Goal: Communication & Community: Share content

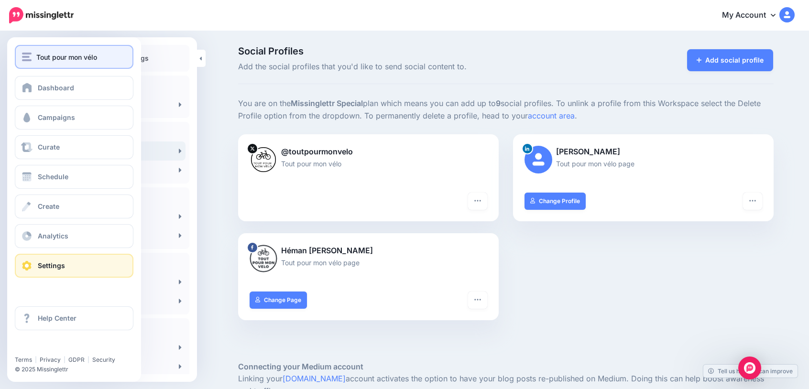
click at [41, 52] on span "Tout pour mon vélo" at bounding box center [66, 57] width 61 height 11
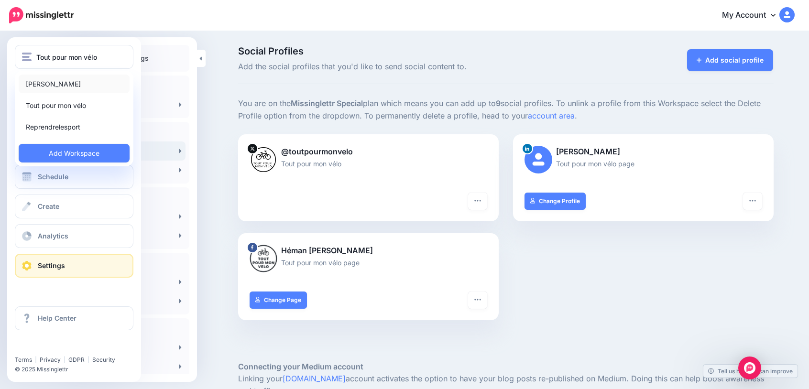
click at [68, 80] on link "[PERSON_NAME]" at bounding box center [74, 84] width 111 height 19
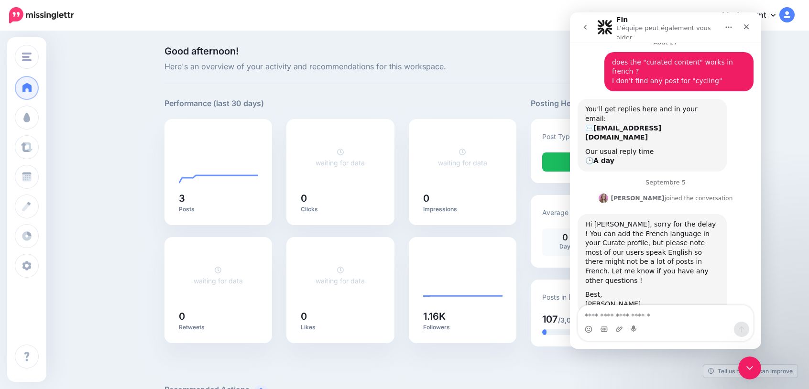
scroll to position [16, 0]
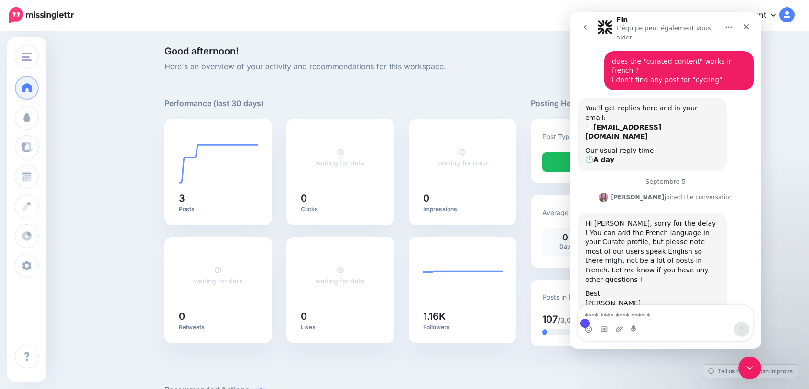
click at [634, 317] on textarea "Envoyer un message..." at bounding box center [665, 313] width 175 height 16
type textarea "**********"
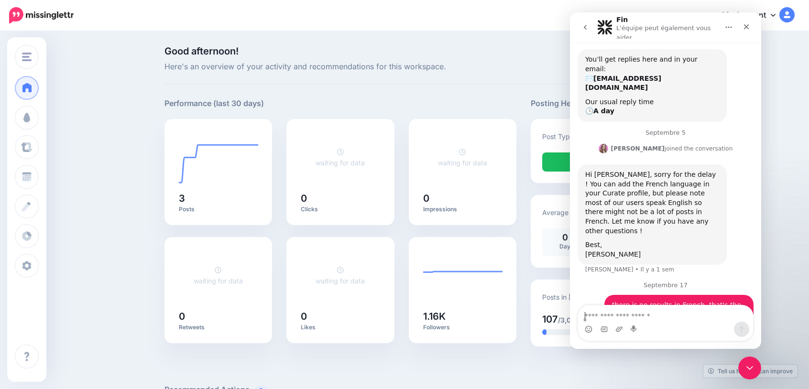
scroll to position [66, 0]
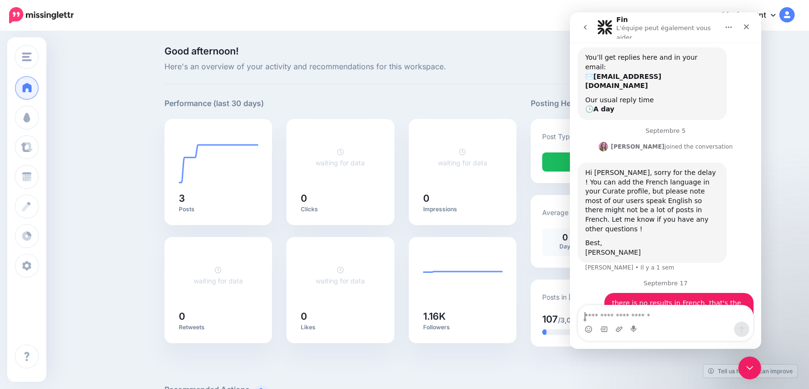
click at [754, 365] on div "Fermer le Messenger Intercom" at bounding box center [747, 366] width 23 height 23
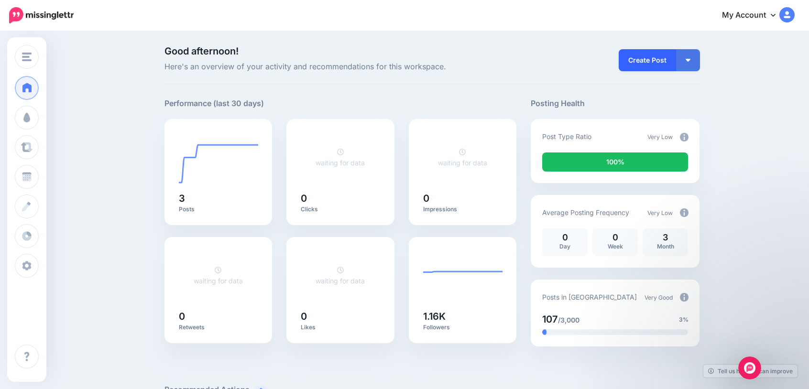
click at [649, 62] on link "Create Post" at bounding box center [646, 60] width 57 height 22
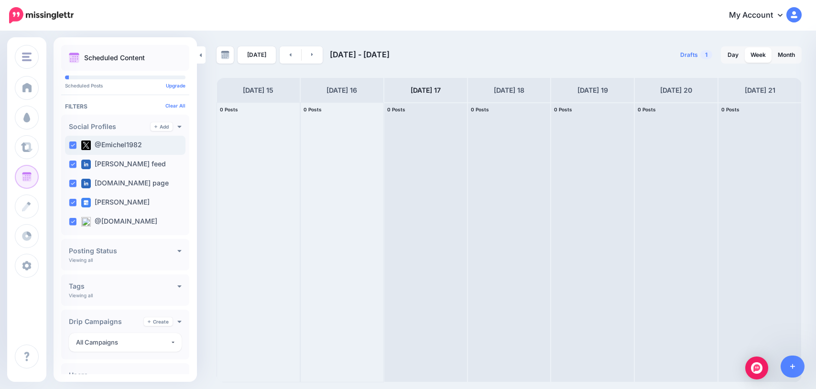
click at [73, 144] on ins at bounding box center [73, 145] width 8 height 8
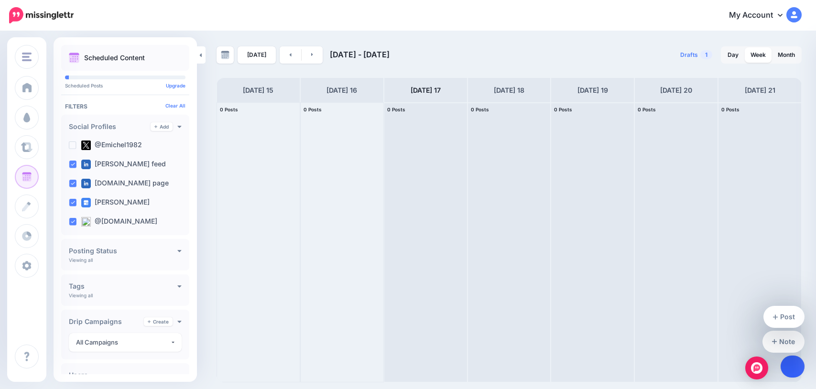
click at [794, 367] on icon at bounding box center [792, 366] width 5 height 5
click at [790, 315] on link "Post" at bounding box center [784, 317] width 42 height 22
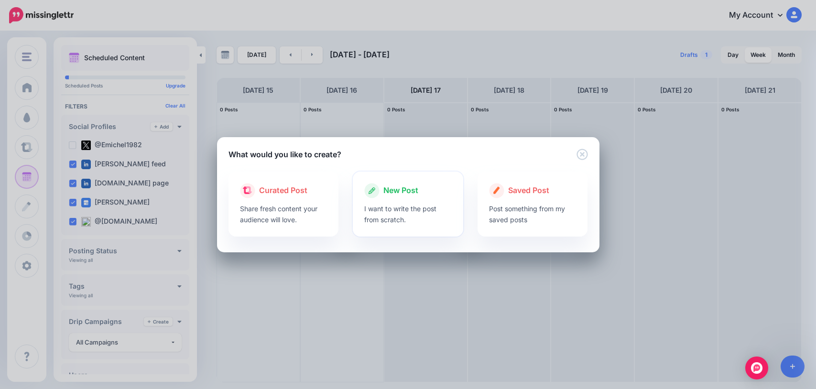
click at [408, 213] on p "I want to write the post from scratch." at bounding box center [407, 214] width 87 height 22
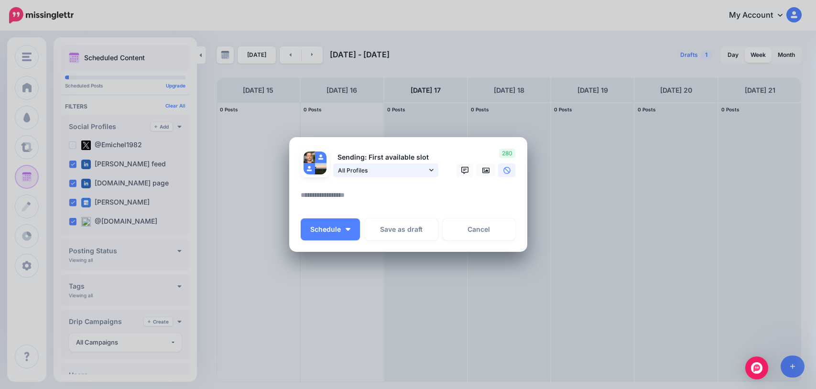
click at [366, 173] on span "All Profiles" at bounding box center [382, 170] width 89 height 10
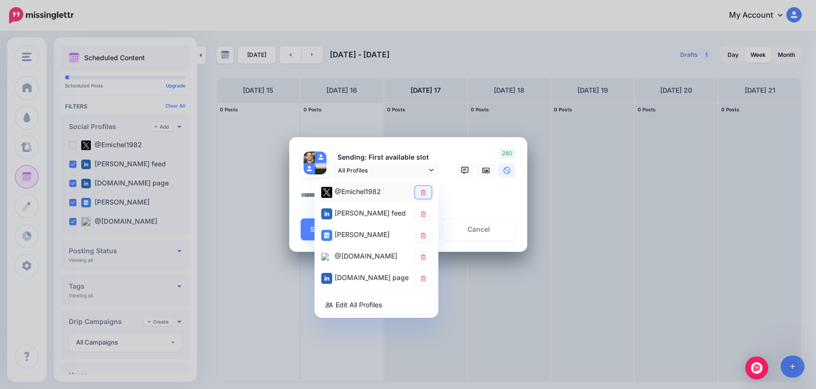
click at [420, 191] on icon at bounding box center [423, 193] width 7 height 6
click at [294, 192] on div "Loading Sending: First available slot All Profiles" at bounding box center [408, 194] width 238 height 115
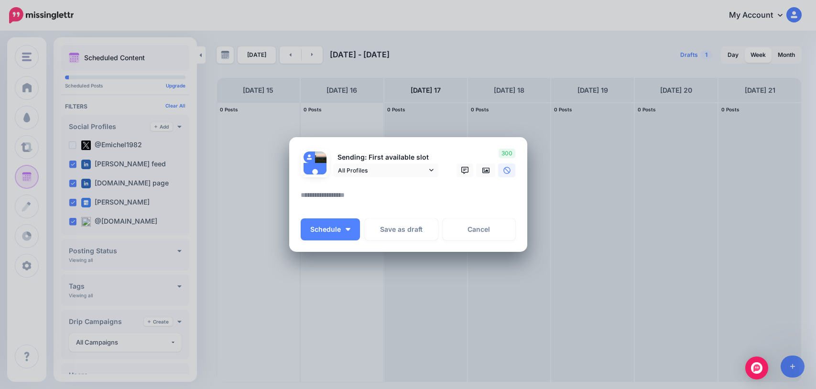
click at [305, 194] on textarea at bounding box center [411, 198] width 220 height 19
paste textarea "**********"
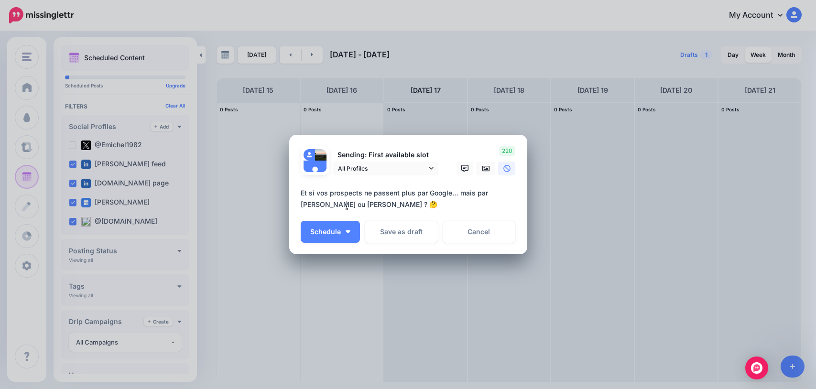
click at [362, 202] on textarea "**********" at bounding box center [411, 198] width 220 height 23
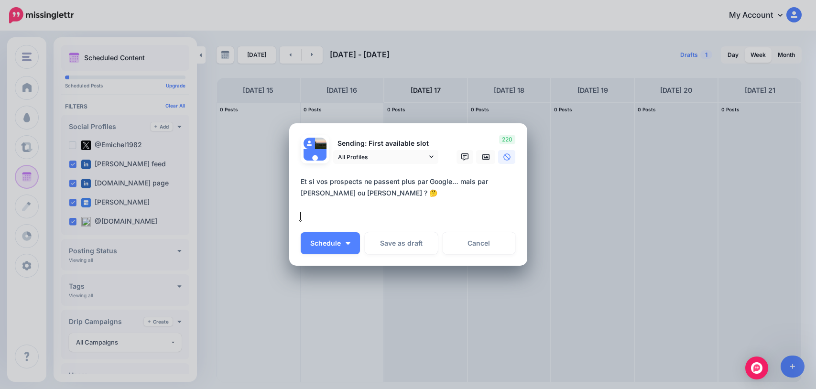
paste textarea "**********"
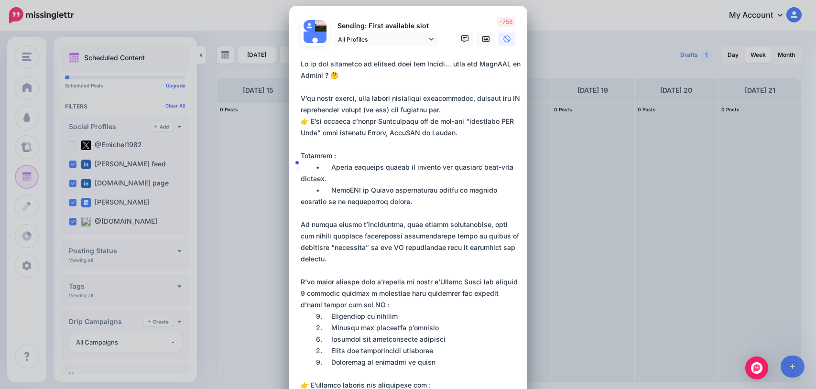
drag, startPoint x: 325, startPoint y: 167, endPoint x: 291, endPoint y: 166, distance: 34.4
click at [291, 166] on div "Loading Sending: First available slot All Profiles" at bounding box center [408, 220] width 238 height 429
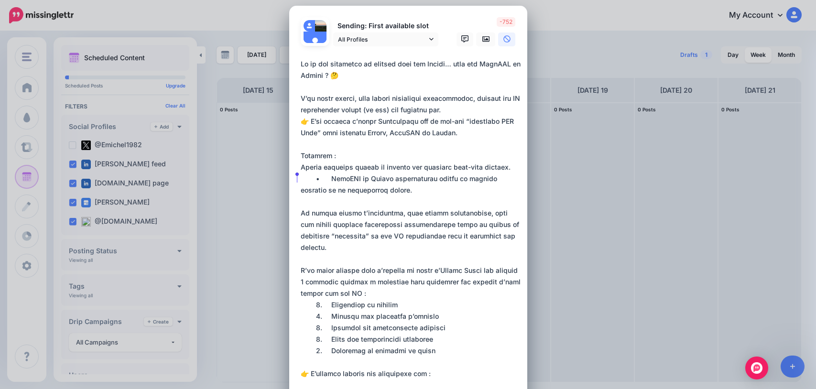
drag, startPoint x: 326, startPoint y: 178, endPoint x: 284, endPoint y: 178, distance: 42.1
click at [284, 178] on div "Create Post Loading Sending: First available slot" at bounding box center [408, 194] width 816 height 389
click at [331, 154] on textarea at bounding box center [411, 218] width 220 height 321
click at [339, 112] on textarea at bounding box center [411, 218] width 220 height 321
click at [360, 126] on textarea at bounding box center [411, 218] width 220 height 321
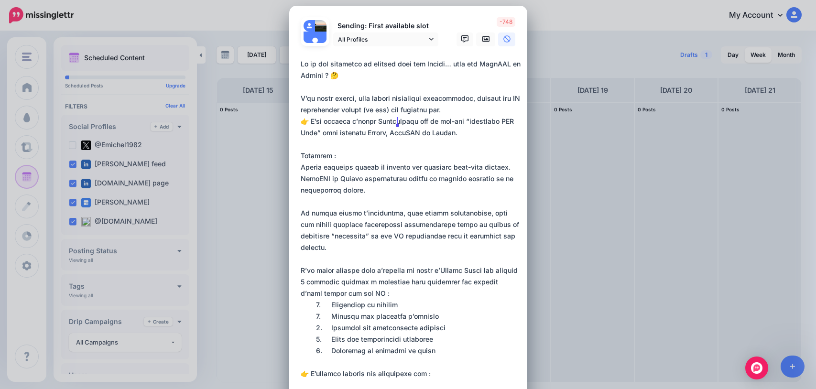
drag, startPoint x: 357, startPoint y: 121, endPoint x: 397, endPoint y: 120, distance: 39.7
click at [397, 120] on textarea at bounding box center [411, 218] width 220 height 321
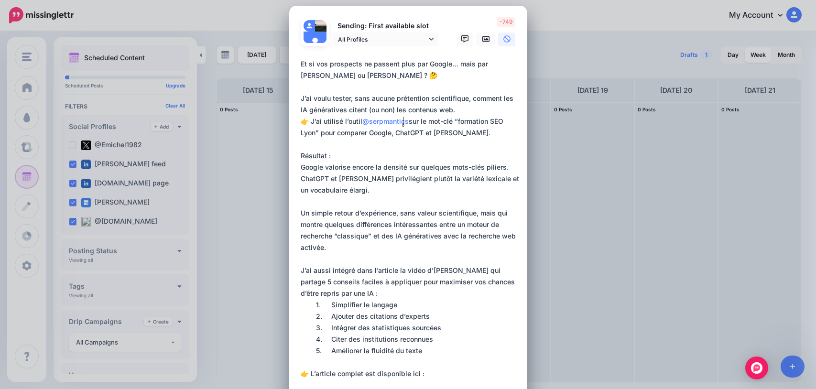
scroll to position [145, 0]
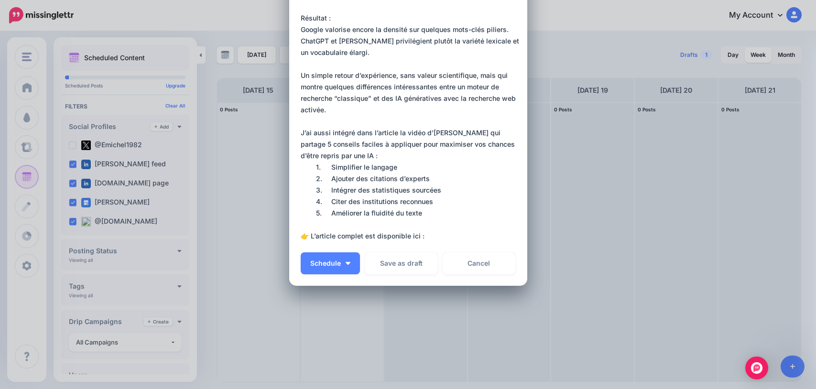
click at [422, 235] on textarea at bounding box center [411, 81] width 220 height 321
paste textarea "**********"
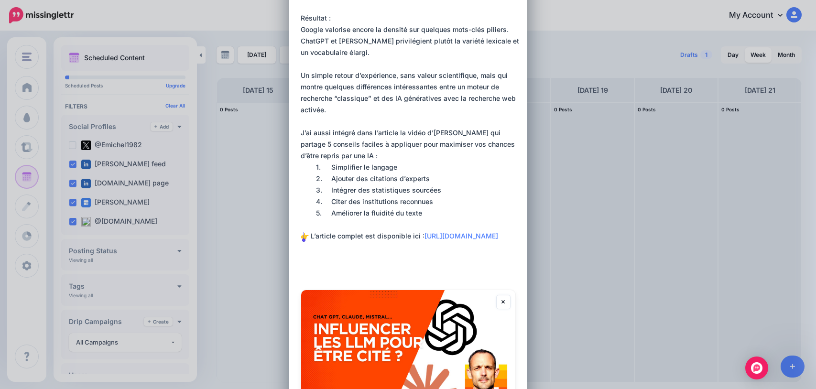
drag, startPoint x: 297, startPoint y: 235, endPoint x: 303, endPoint y: 234, distance: 6.2
click at [303, 234] on textarea at bounding box center [411, 99] width 220 height 356
click at [314, 263] on textarea at bounding box center [411, 99] width 220 height 356
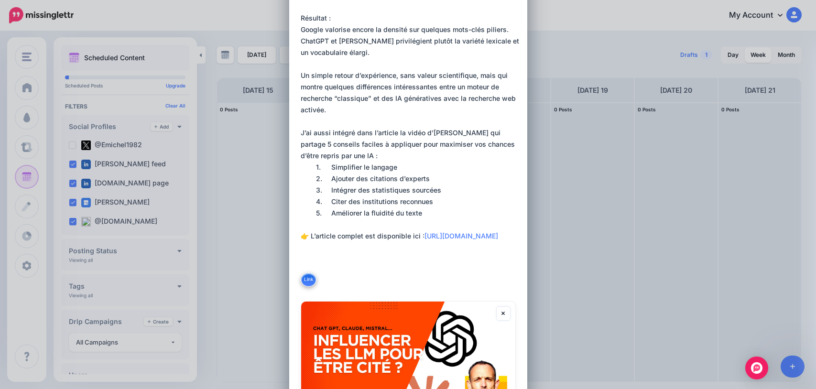
paste textarea "**"
paste textarea "**********"
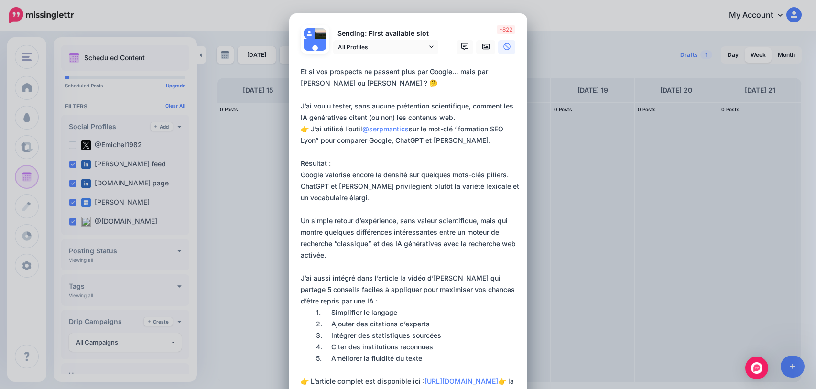
scroll to position [361, 0]
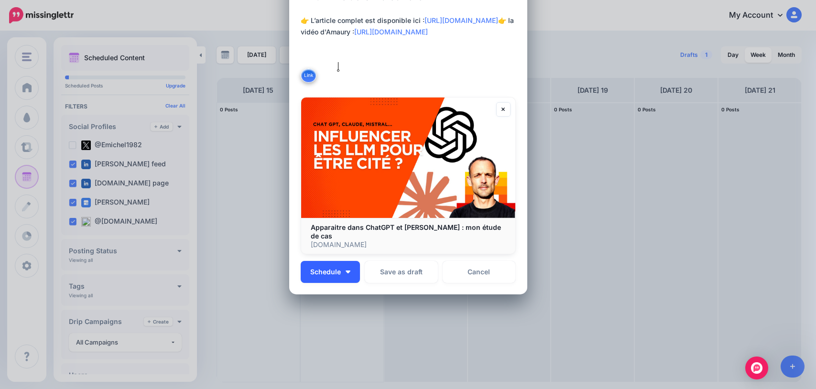
click at [311, 269] on span "Schedule" at bounding box center [325, 272] width 31 height 7
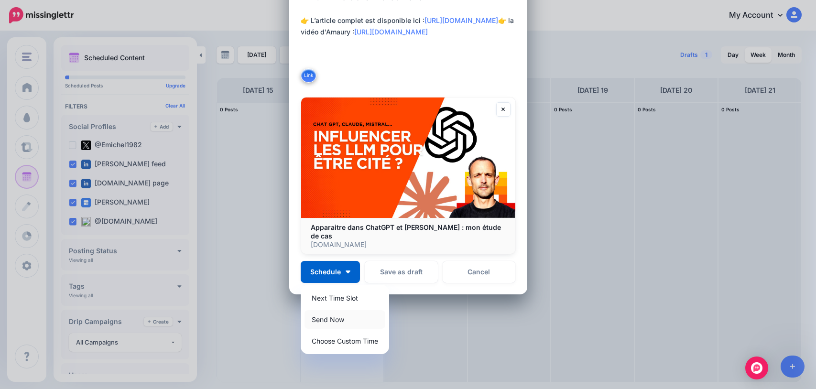
click at [333, 312] on link "Send Now" at bounding box center [344, 319] width 81 height 19
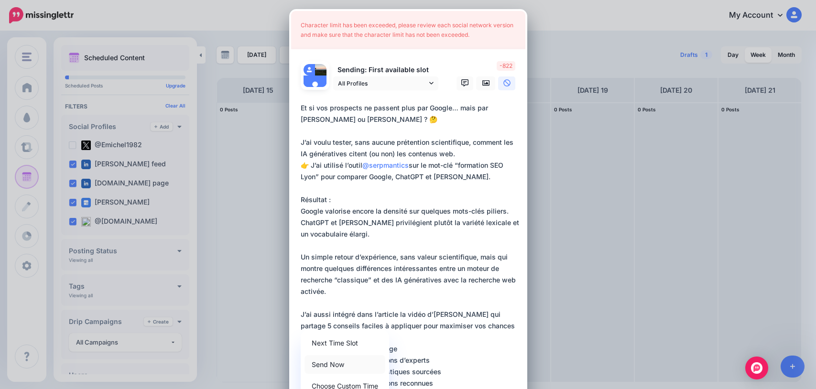
scroll to position [0, 0]
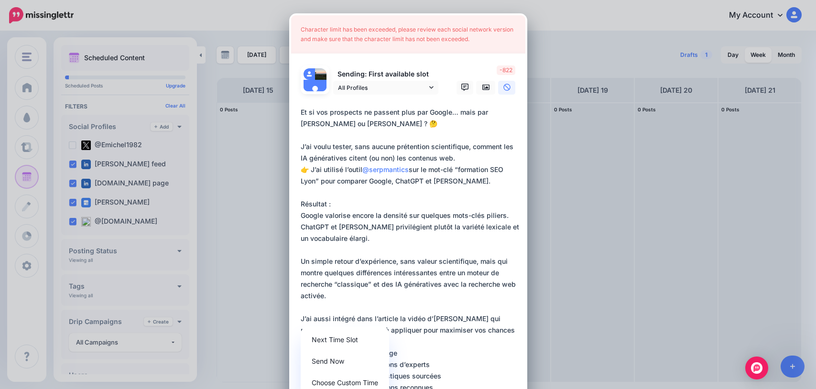
click at [382, 303] on textarea at bounding box center [411, 296] width 220 height 379
click at [501, 68] on span "-822" at bounding box center [506, 70] width 19 height 10
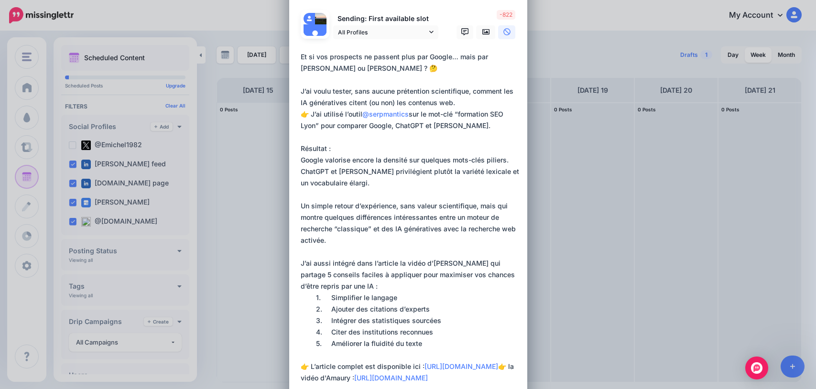
scroll to position [180, 0]
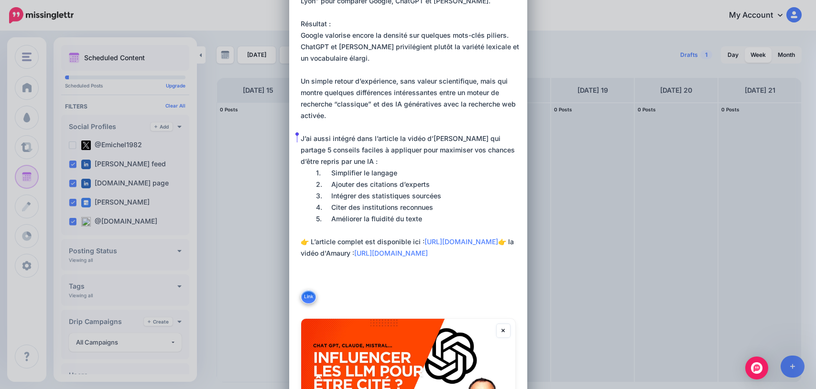
drag, startPoint x: 353, startPoint y: 289, endPoint x: 281, endPoint y: 138, distance: 167.8
click at [281, 138] on div "Create Post Loading Character limit has been exceeded, please review each socia…" at bounding box center [408, 194] width 816 height 389
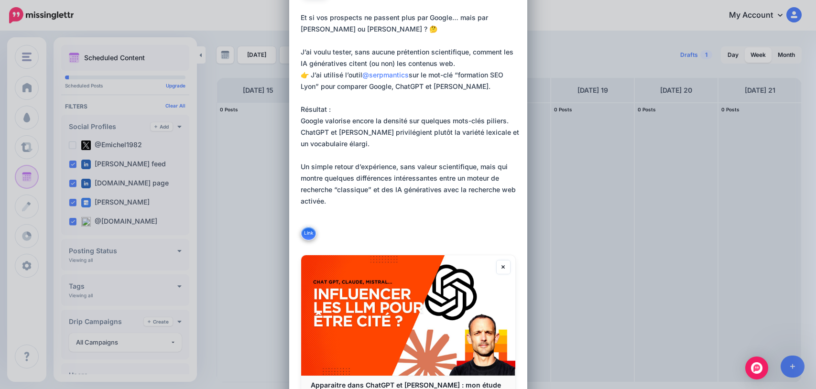
scroll to position [0, 0]
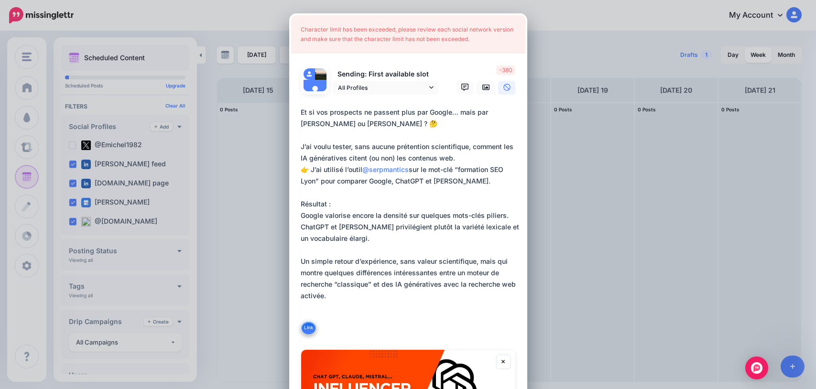
click at [339, 307] on textarea "**********" at bounding box center [411, 221] width 220 height 229
click at [372, 92] on span "All Profiles" at bounding box center [382, 88] width 89 height 10
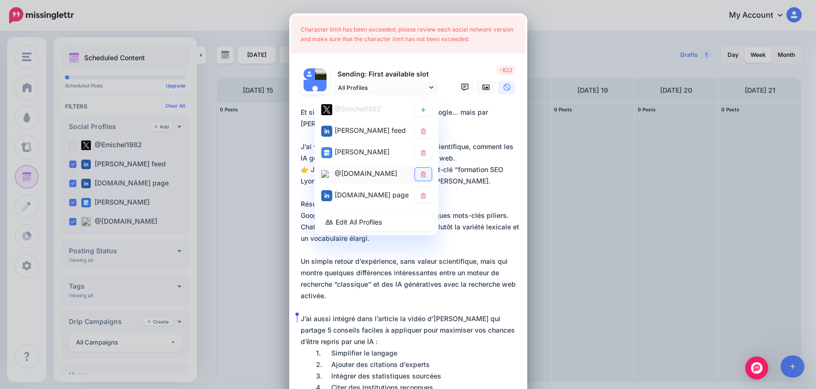
click at [420, 177] on icon at bounding box center [423, 174] width 7 height 6
click at [495, 239] on textarea at bounding box center [411, 296] width 220 height 379
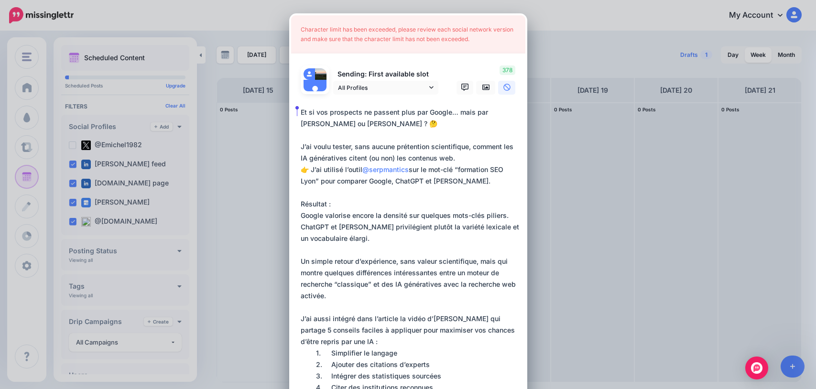
drag, startPoint x: 313, startPoint y: 113, endPoint x: 289, endPoint y: 111, distance: 23.5
click at [289, 111] on div "Loading Character limit has been exceeded, please review each social network ve…" at bounding box center [408, 354] width 238 height 682
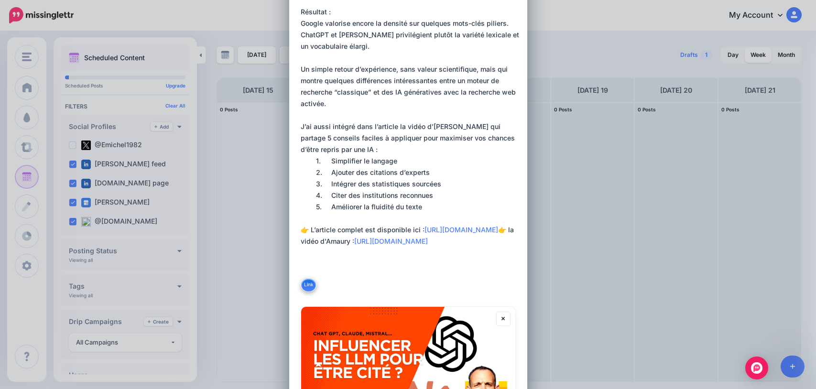
scroll to position [401, 0]
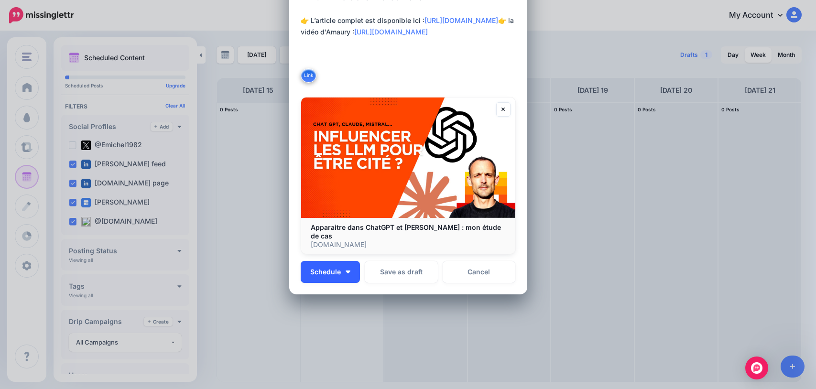
type textarea "**********"
click at [344, 267] on button "Schedule" at bounding box center [330, 272] width 59 height 22
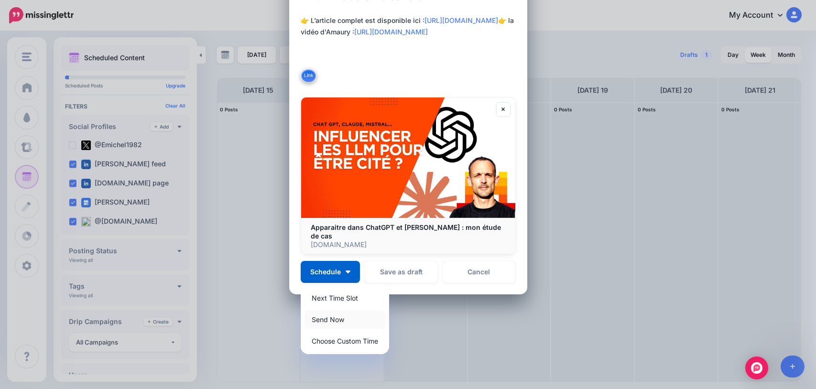
click at [326, 310] on link "Send Now" at bounding box center [344, 319] width 81 height 19
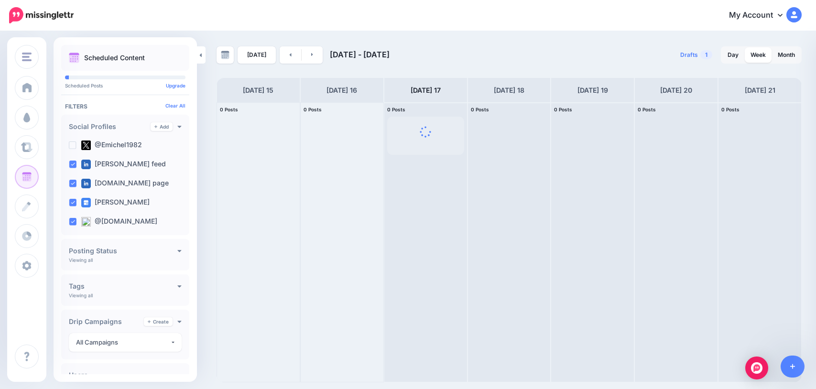
scroll to position [0, 0]
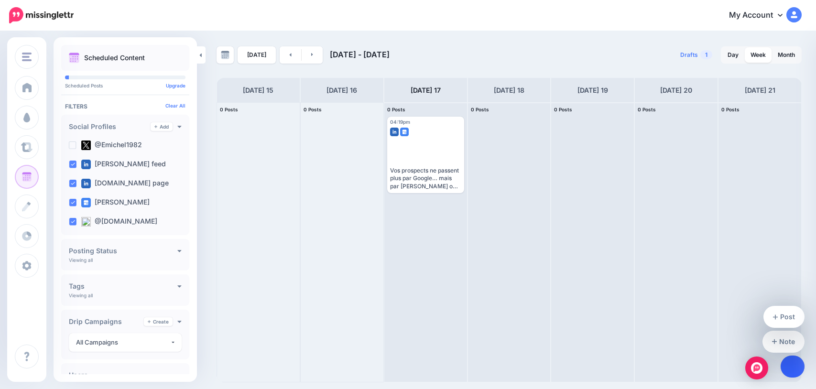
click at [786, 365] on link at bounding box center [792, 367] width 24 height 22
click at [787, 320] on link "Post" at bounding box center [784, 317] width 42 height 22
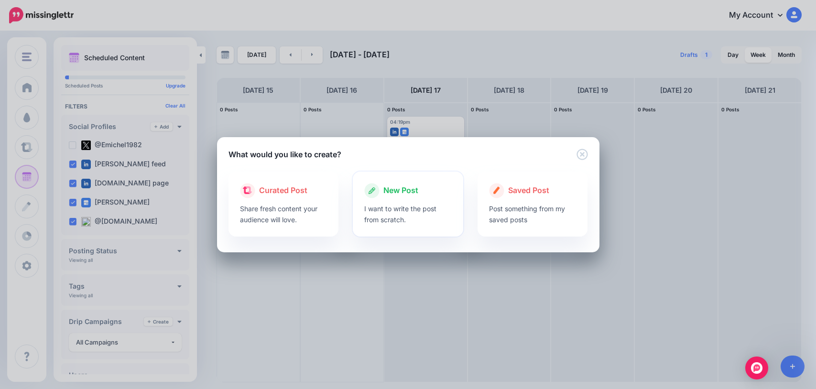
click at [404, 216] on p "I want to write the post from scratch." at bounding box center [407, 214] width 87 height 22
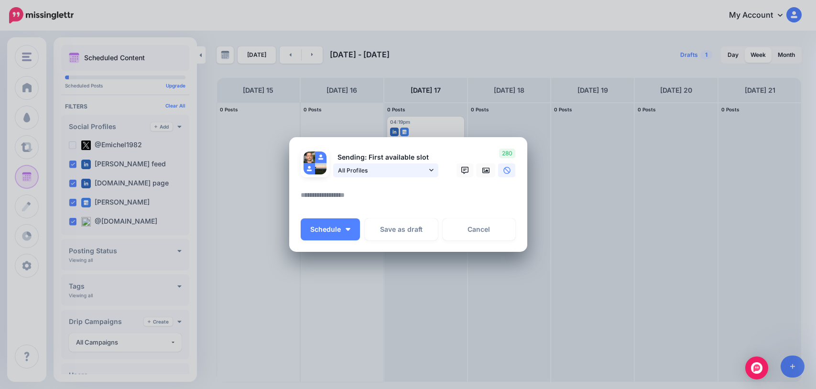
click at [432, 170] on icon at bounding box center [431, 170] width 4 height 2
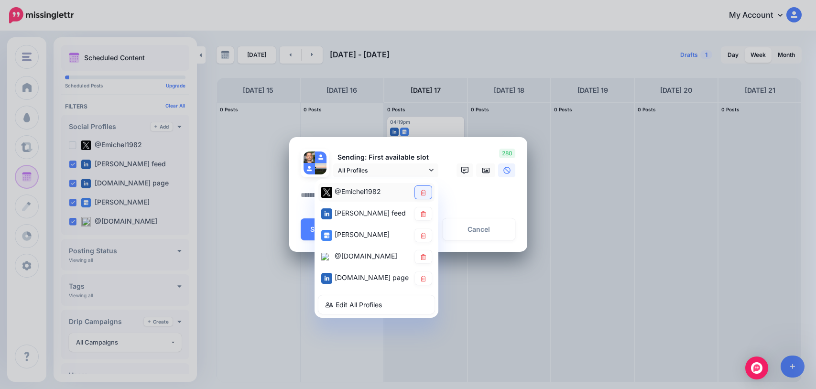
click at [421, 190] on icon at bounding box center [423, 193] width 5 height 6
click at [428, 211] on link at bounding box center [423, 213] width 17 height 13
click at [427, 240] on link at bounding box center [423, 235] width 17 height 13
click at [428, 285] on link at bounding box center [423, 278] width 17 height 13
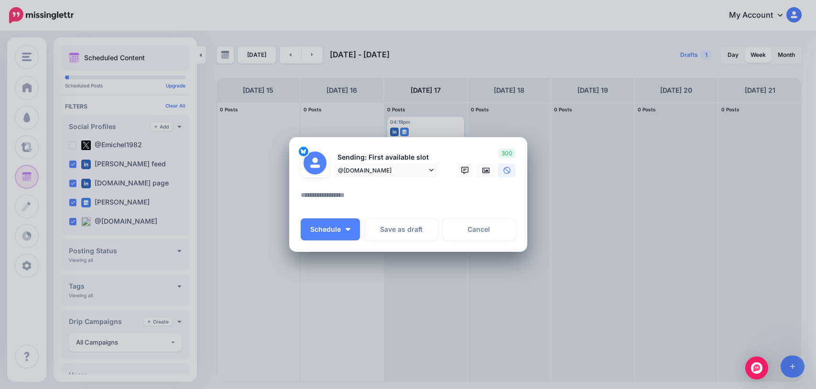
click at [426, 204] on textarea at bounding box center [411, 198] width 220 height 19
paste textarea "**********"
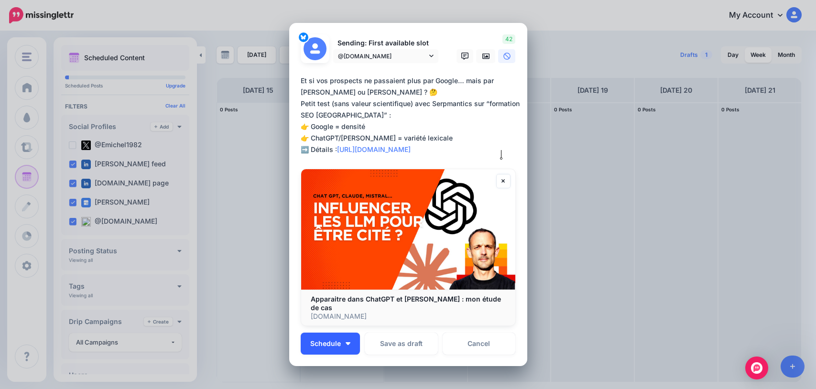
type textarea "**********"
click at [331, 340] on span "Schedule" at bounding box center [325, 343] width 31 height 7
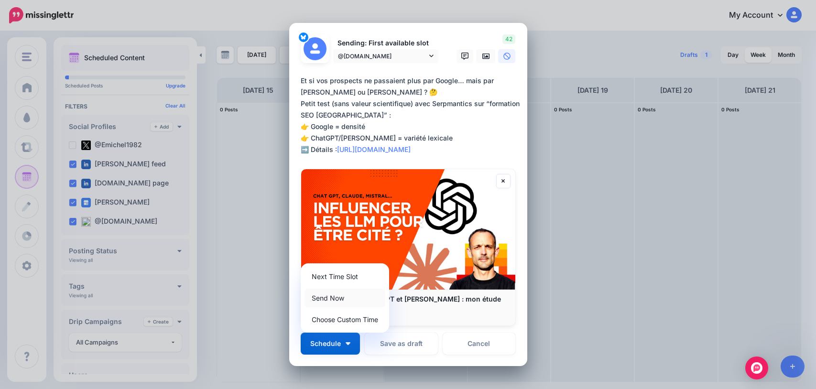
click at [341, 296] on link "Send Now" at bounding box center [344, 298] width 81 height 19
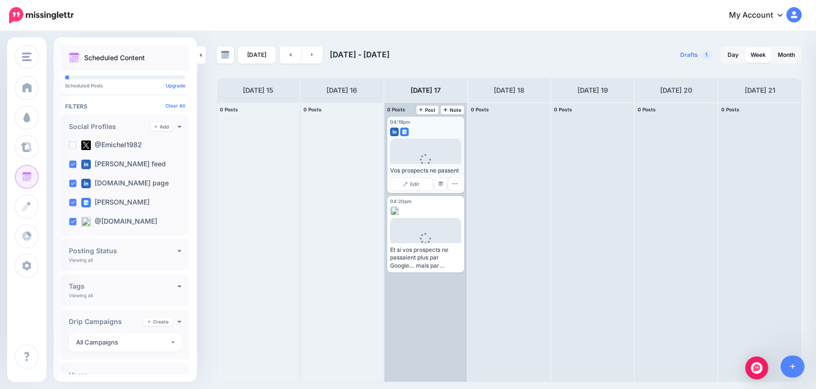
click at [433, 134] on div at bounding box center [425, 129] width 71 height 9
